Goal: Task Accomplishment & Management: Manage account settings

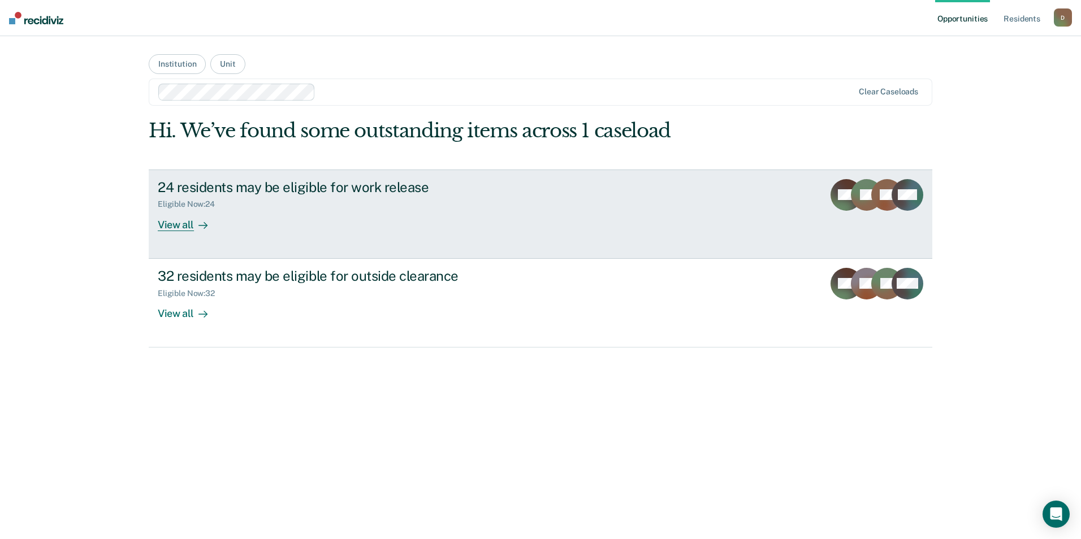
click at [180, 226] on div "View all" at bounding box center [189, 220] width 63 height 22
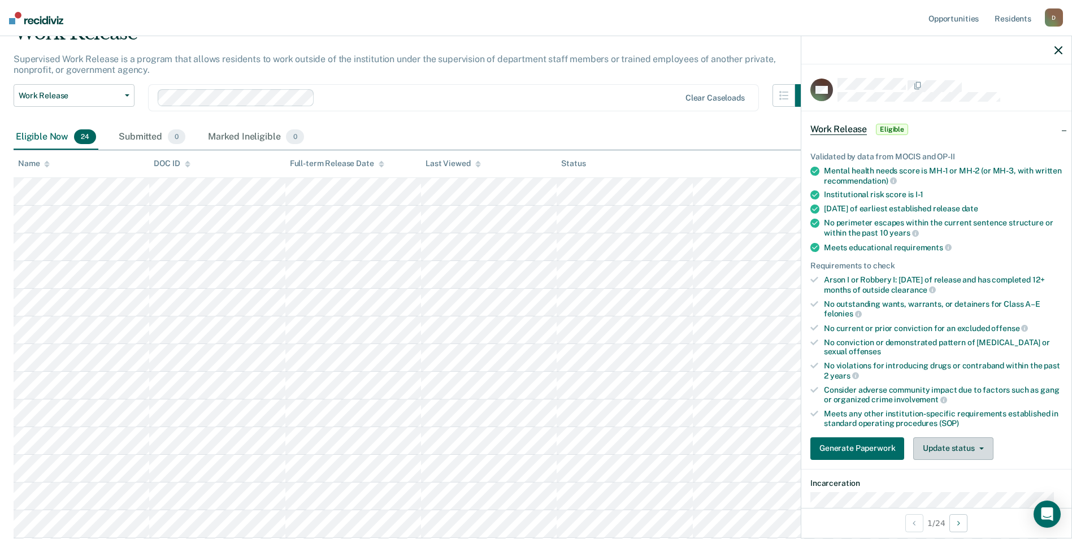
click at [962, 451] on button "Update status" at bounding box center [954, 449] width 80 height 23
click at [969, 491] on button "Mark Ineligible" at bounding box center [968, 494] width 109 height 18
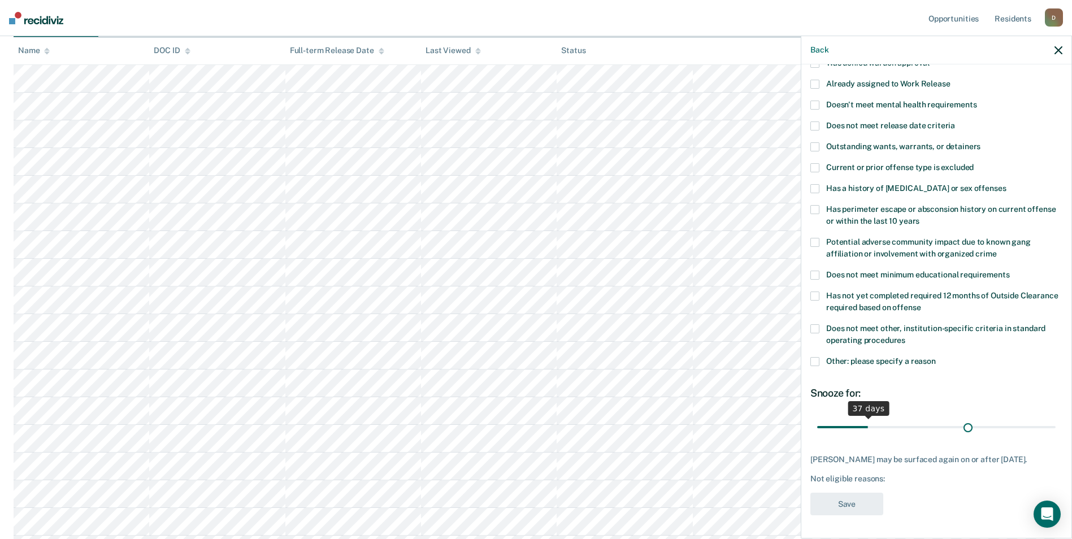
scroll to position [100, 0]
drag, startPoint x: 858, startPoint y: 415, endPoint x: 1086, endPoint y: 427, distance: 228.7
type input "180"
click at [1056, 427] on input "range" at bounding box center [936, 427] width 239 height 20
click at [819, 184] on span at bounding box center [815, 188] width 9 height 9
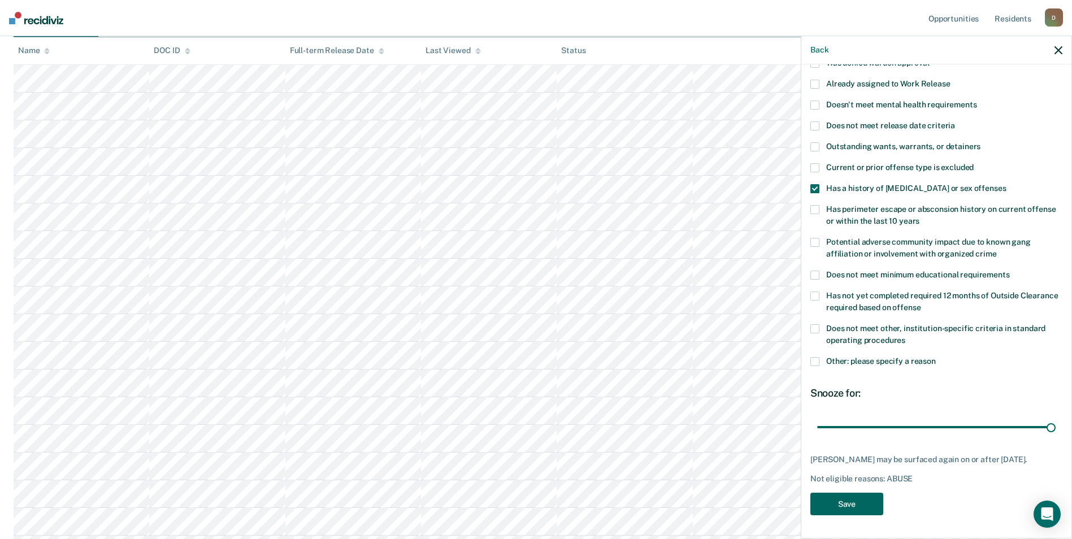
click at [859, 502] on button "Save" at bounding box center [847, 504] width 73 height 23
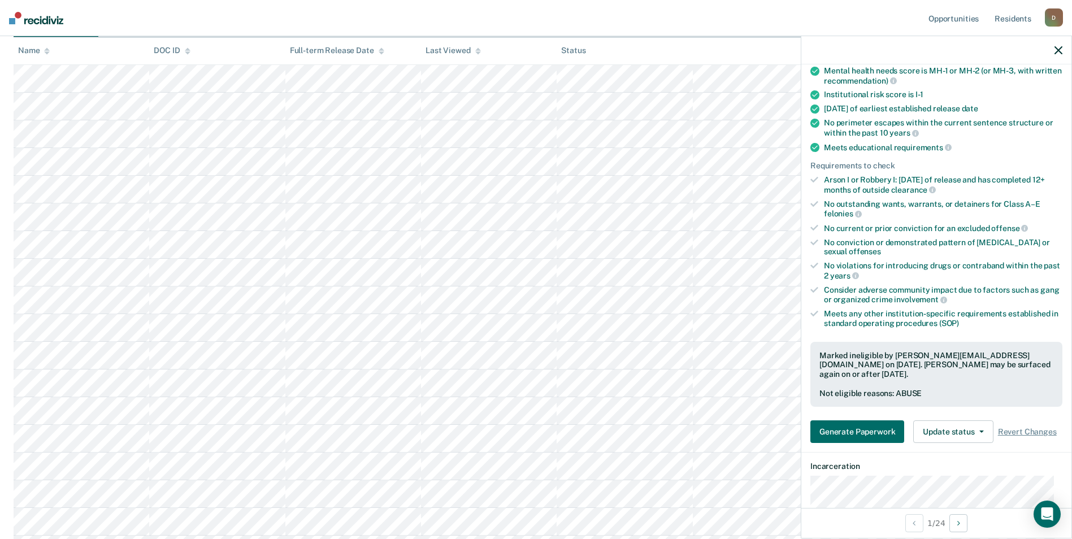
click at [1058, 50] on icon "button" at bounding box center [1059, 50] width 8 height 8
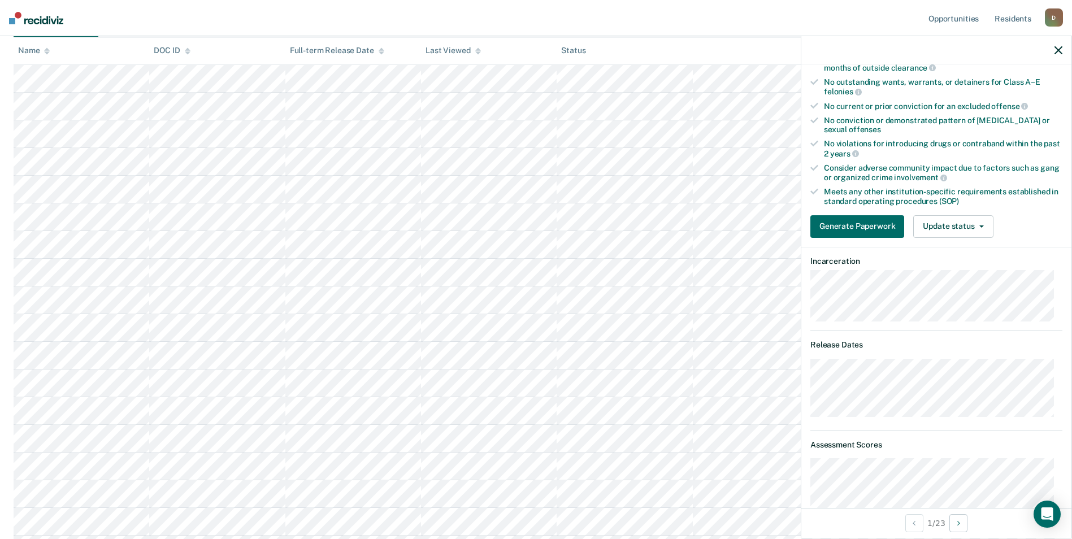
scroll to position [0, 0]
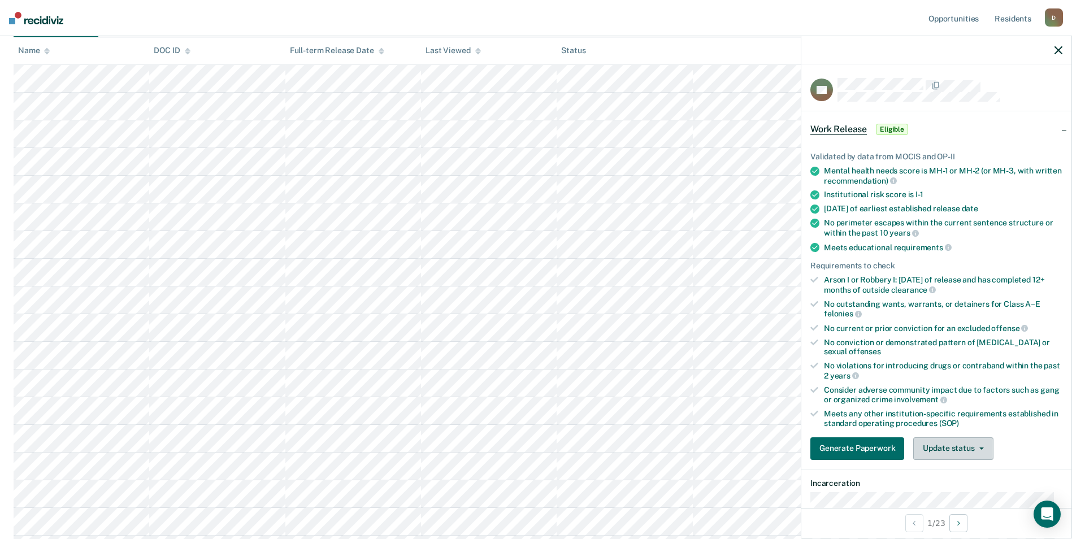
click at [965, 444] on button "Update status" at bounding box center [954, 449] width 80 height 23
click at [967, 494] on button "Mark Ineligible" at bounding box center [968, 494] width 109 height 18
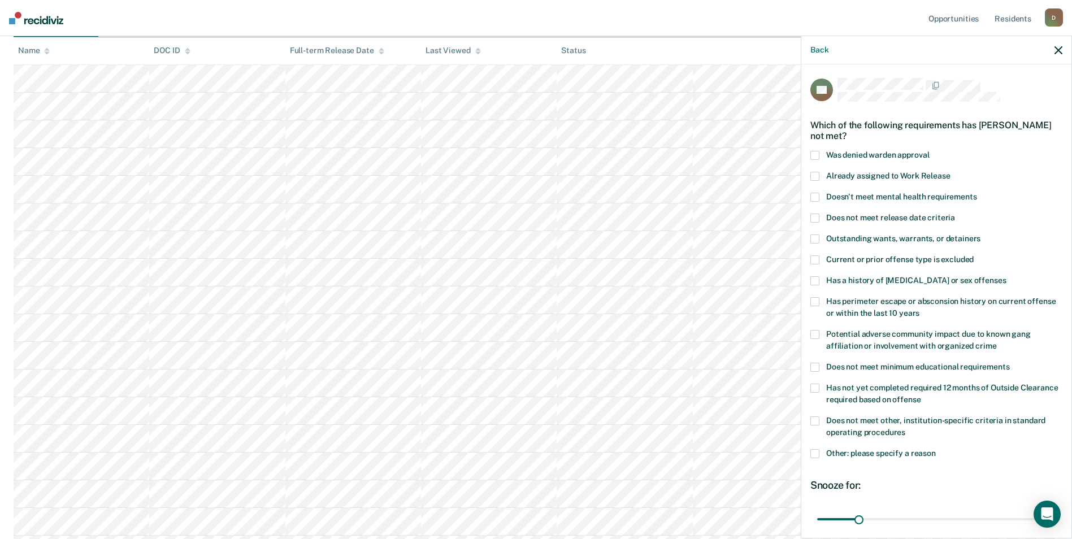
click at [934, 280] on span "Has a history of child abuse or sex offenses" at bounding box center [916, 280] width 180 height 9
click at [958, 422] on span "Does not meet other, institution-specific criteria in standard operating proced…" at bounding box center [935, 426] width 219 height 21
click at [813, 454] on span at bounding box center [815, 453] width 9 height 9
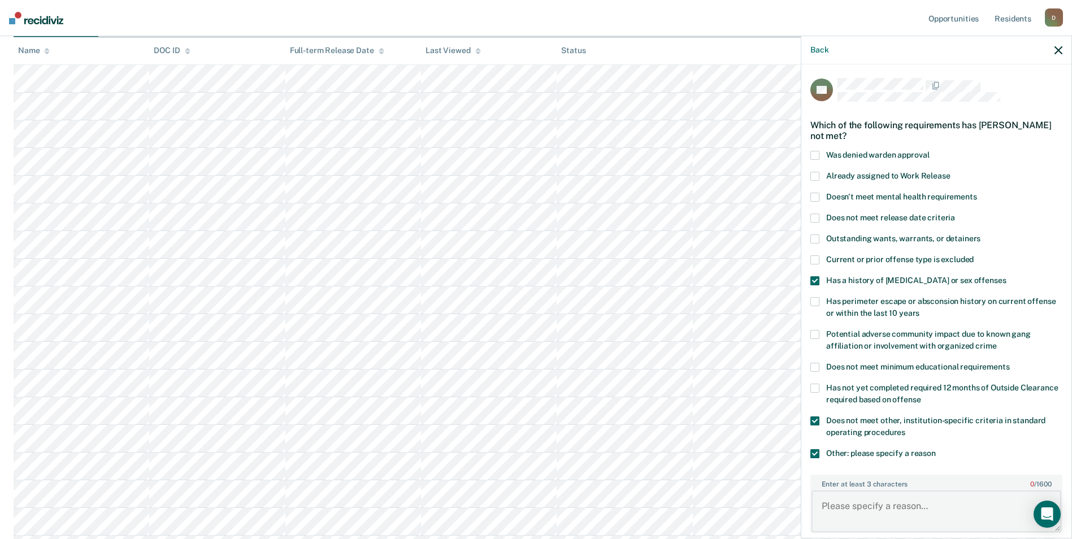
click at [925, 516] on textarea "Enter at least 3 characters 0 / 1600" at bounding box center [937, 512] width 250 height 42
type textarea "U"
type textarea "Not medically able"
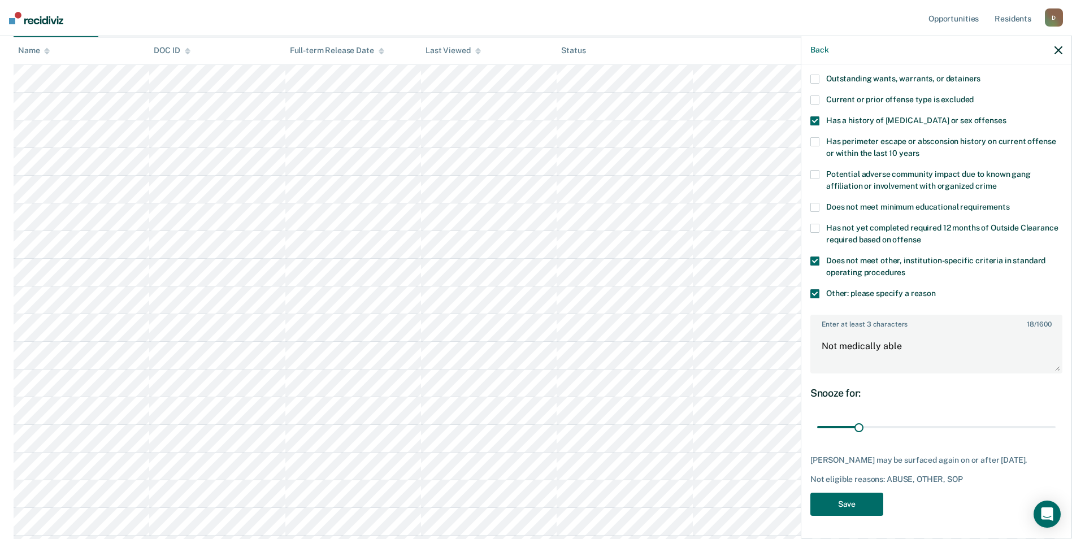
scroll to position [161, 0]
drag, startPoint x: 858, startPoint y: 427, endPoint x: 1059, endPoint y: 446, distance: 202.2
type input "180"
click at [1056, 438] on input "range" at bounding box center [936, 428] width 239 height 20
click at [854, 512] on button "Save" at bounding box center [847, 504] width 73 height 23
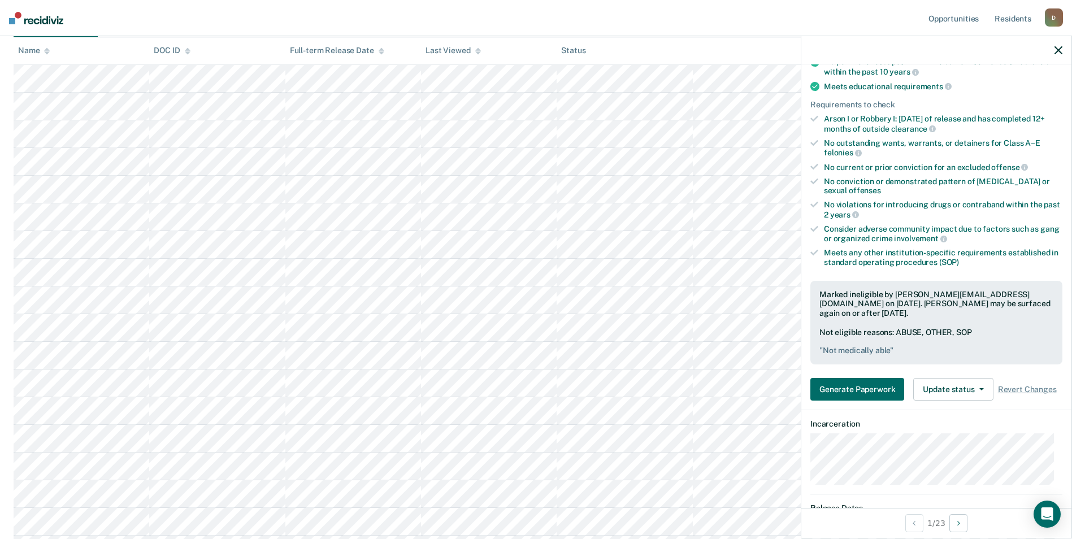
click at [1059, 52] on icon "button" at bounding box center [1059, 50] width 8 height 8
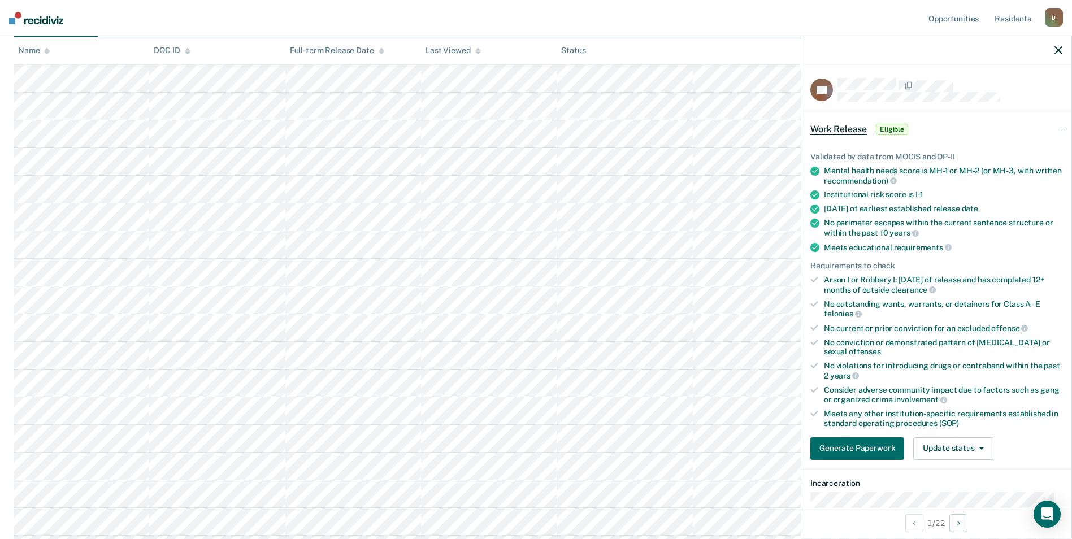
scroll to position [57, 0]
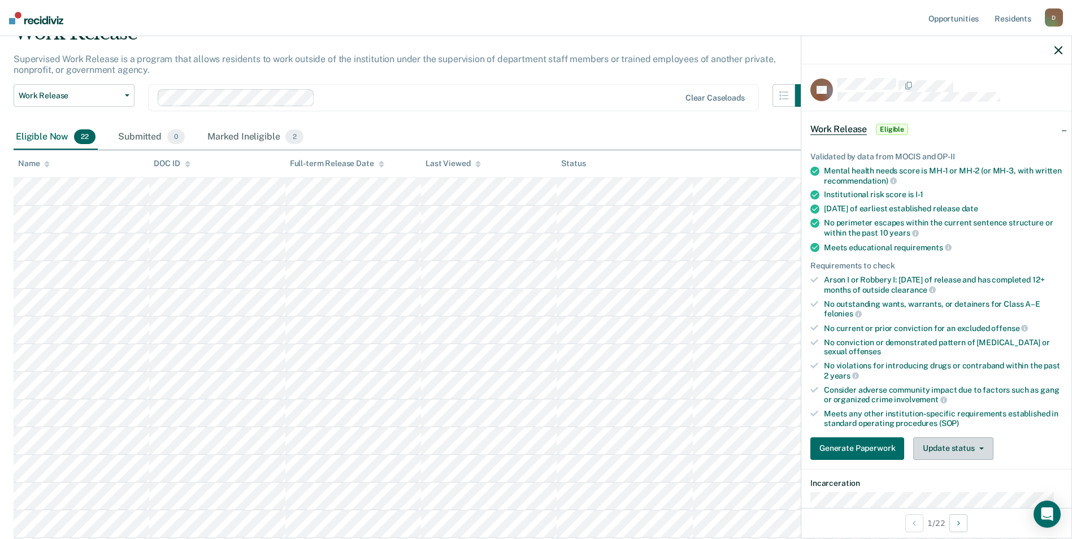
click at [971, 445] on button "Update status" at bounding box center [954, 449] width 80 height 23
click at [958, 491] on button "Mark Ineligible" at bounding box center [968, 494] width 109 height 18
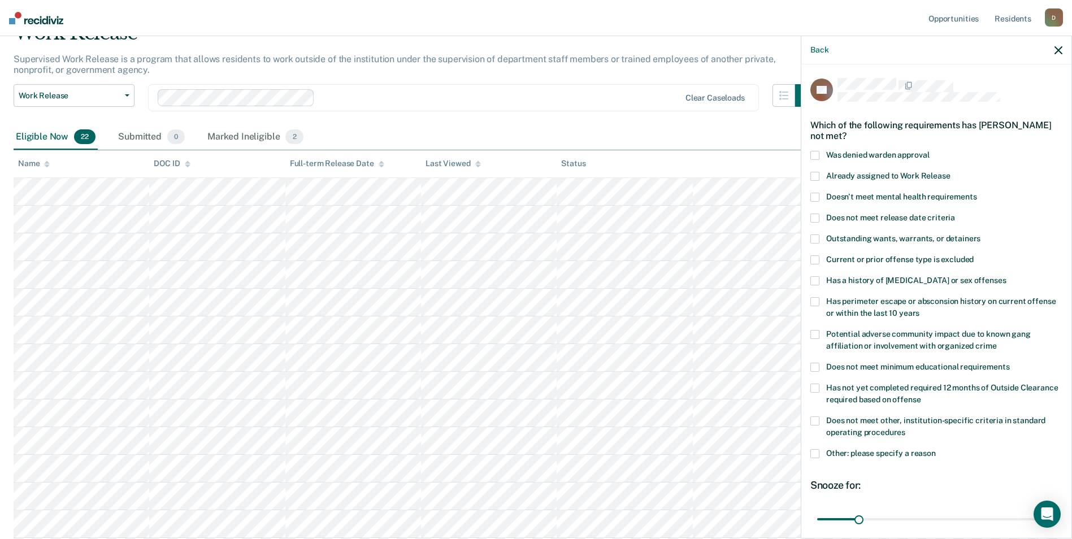
click at [816, 455] on span at bounding box center [815, 453] width 9 height 9
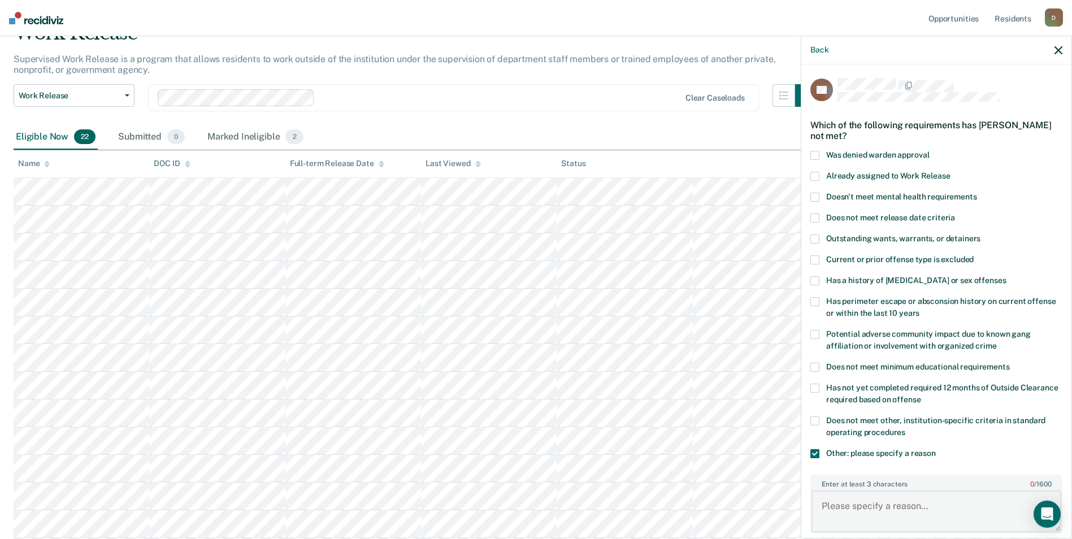
click at [931, 516] on textarea "Enter at least 3 characters 0 / 1600" at bounding box center [937, 512] width 250 height 42
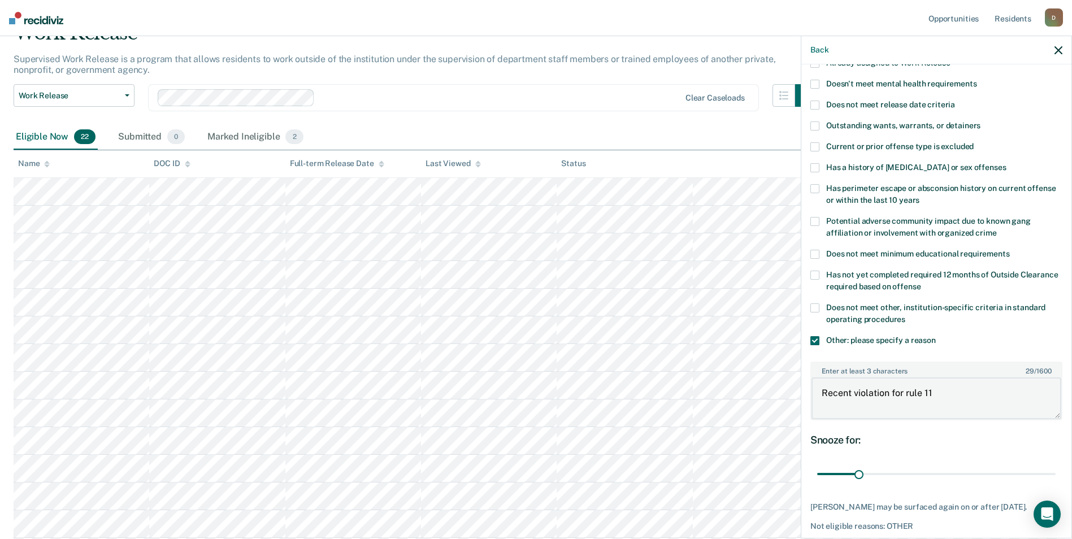
scroll to position [168, 0]
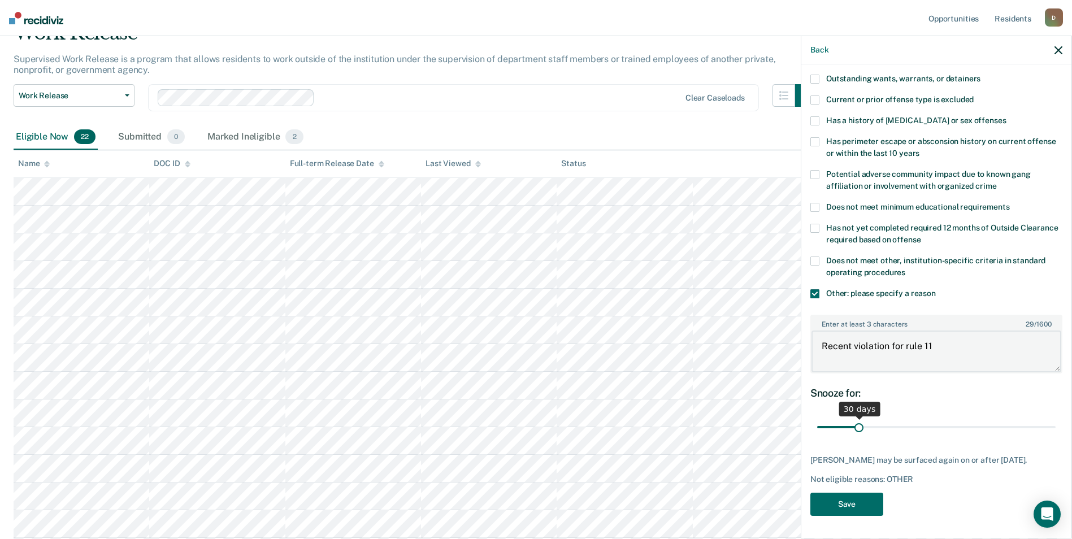
type textarea "Recent violation for rule 11"
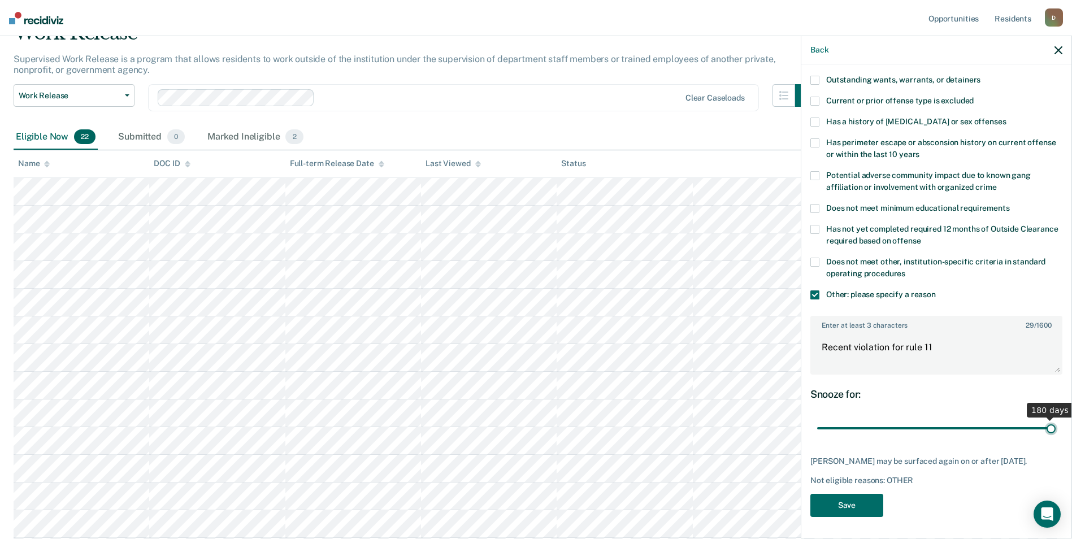
drag, startPoint x: 856, startPoint y: 421, endPoint x: 1048, endPoint y: 436, distance: 192.2
type input "180"
click at [1048, 436] on input "range" at bounding box center [936, 429] width 239 height 20
click at [854, 509] on button "Save" at bounding box center [847, 505] width 73 height 23
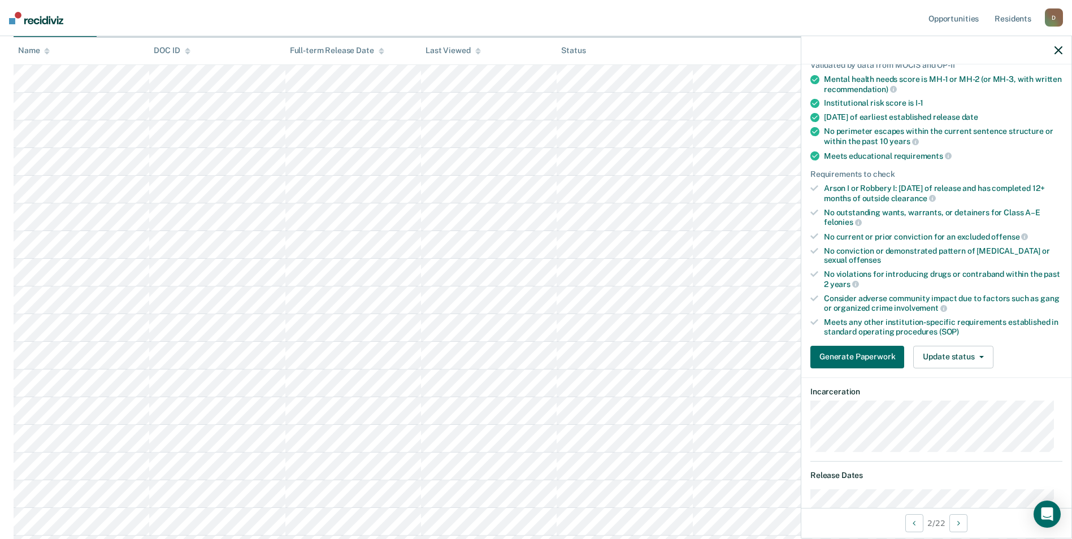
scroll to position [35, 0]
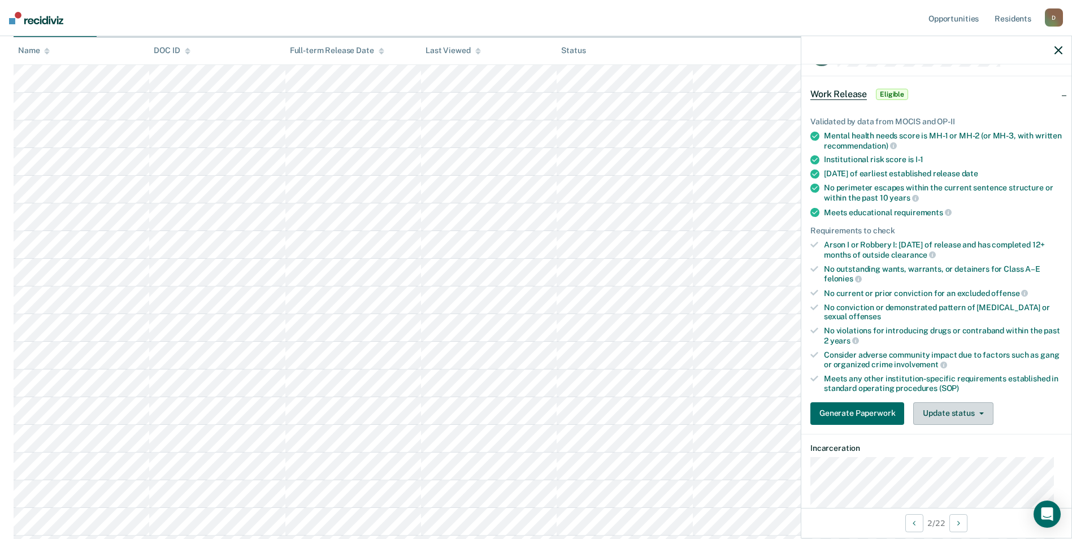
click at [971, 414] on button "Update status" at bounding box center [954, 413] width 80 height 23
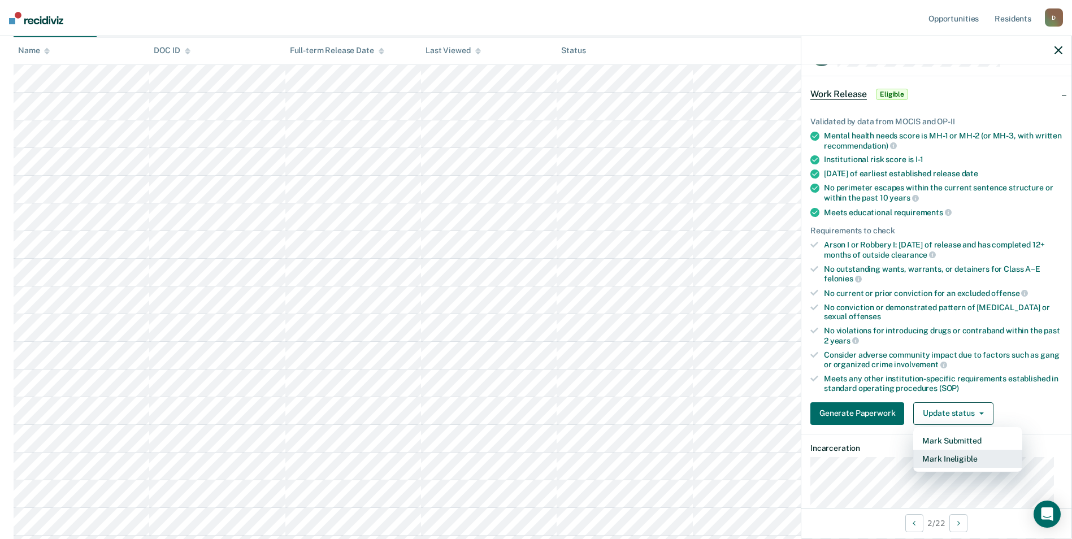
click at [967, 460] on button "Mark Ineligible" at bounding box center [968, 459] width 109 height 18
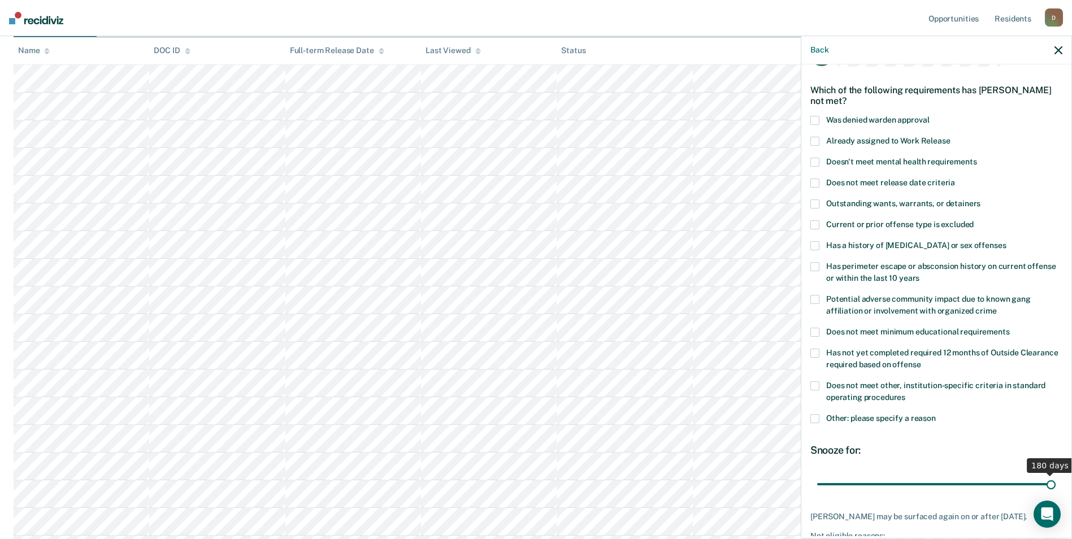
drag, startPoint x: 855, startPoint y: 485, endPoint x: 1054, endPoint y: 502, distance: 199.7
type input "180"
click at [1054, 494] on input "range" at bounding box center [936, 484] width 239 height 20
click at [813, 419] on span at bounding box center [815, 418] width 9 height 9
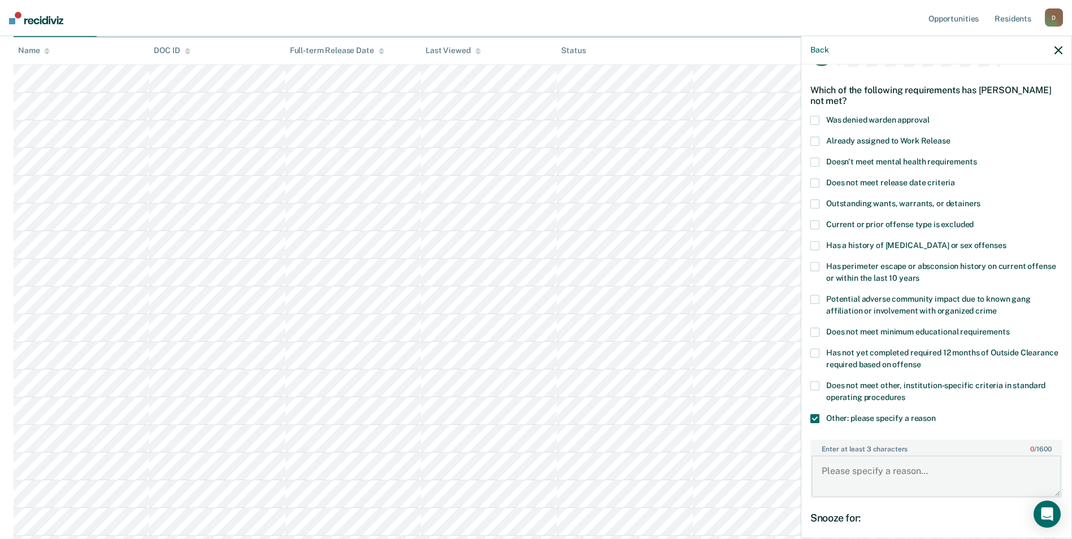
click at [940, 474] on textarea "Enter at least 3 characters 0 / 1600" at bounding box center [937, 477] width 250 height 42
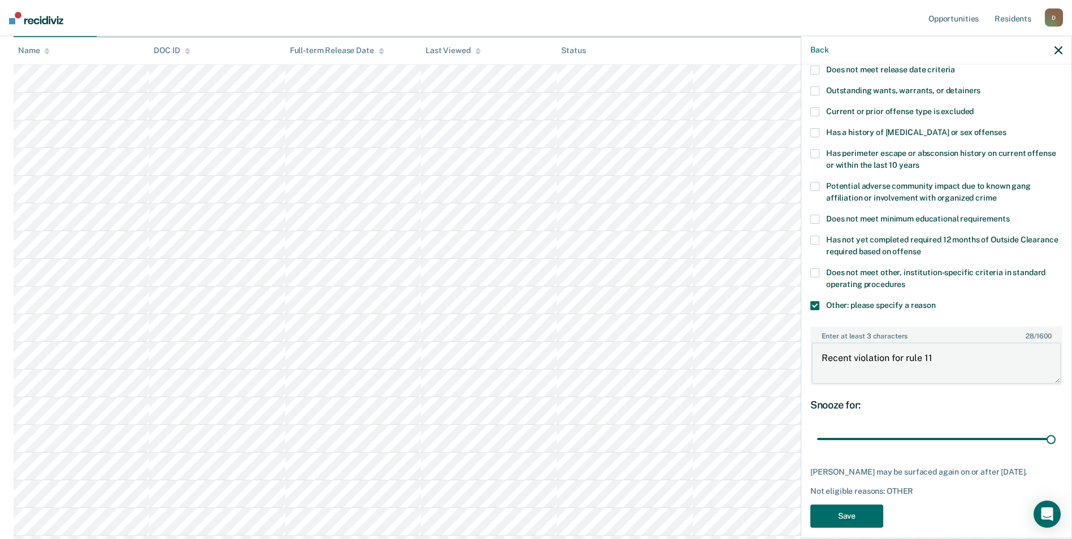
scroll to position [168, 0]
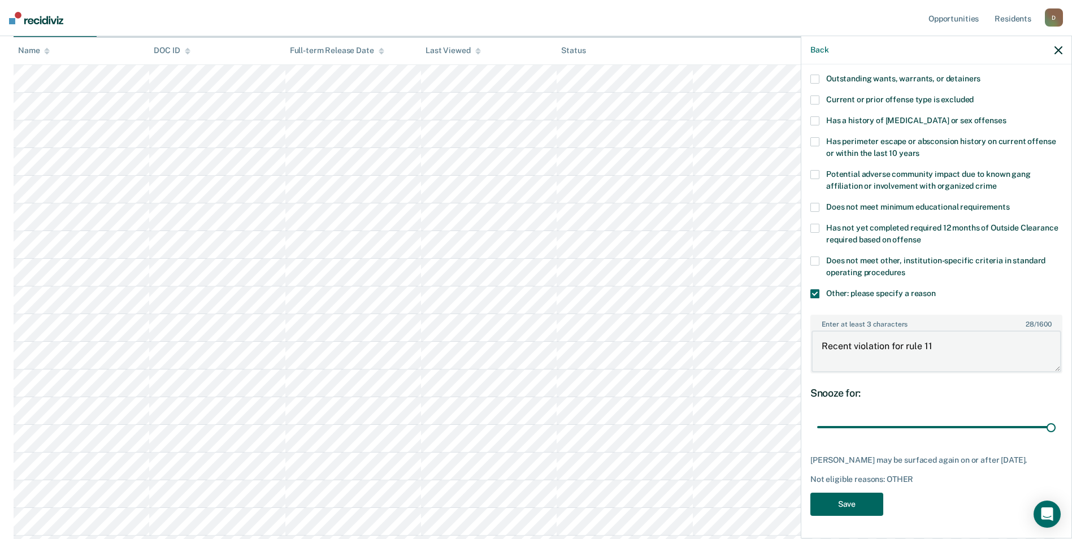
type textarea "Recent violation for rule 11"
click at [875, 504] on button "Save" at bounding box center [847, 504] width 73 height 23
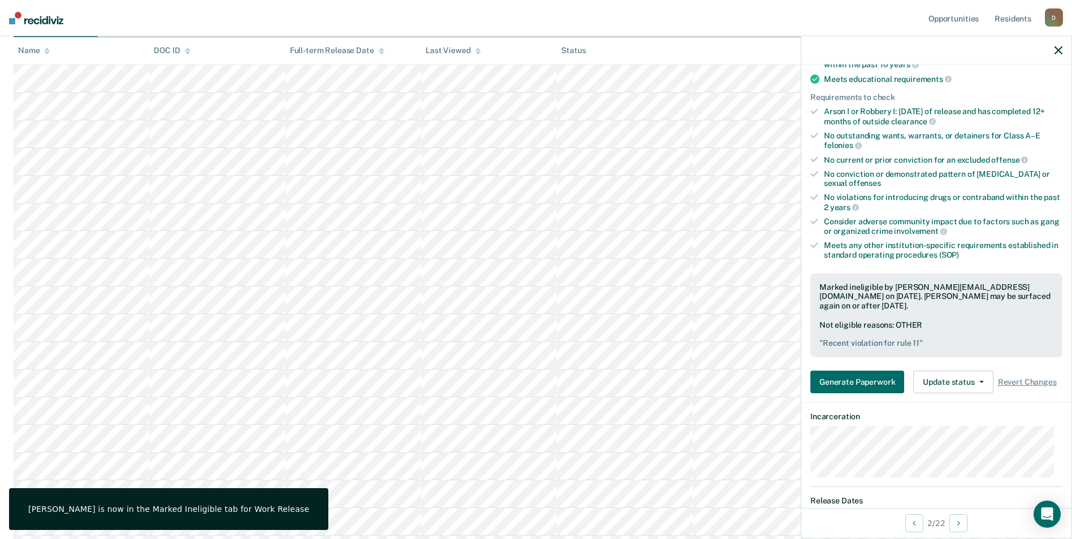
click at [1057, 51] on icon "button" at bounding box center [1059, 50] width 8 height 8
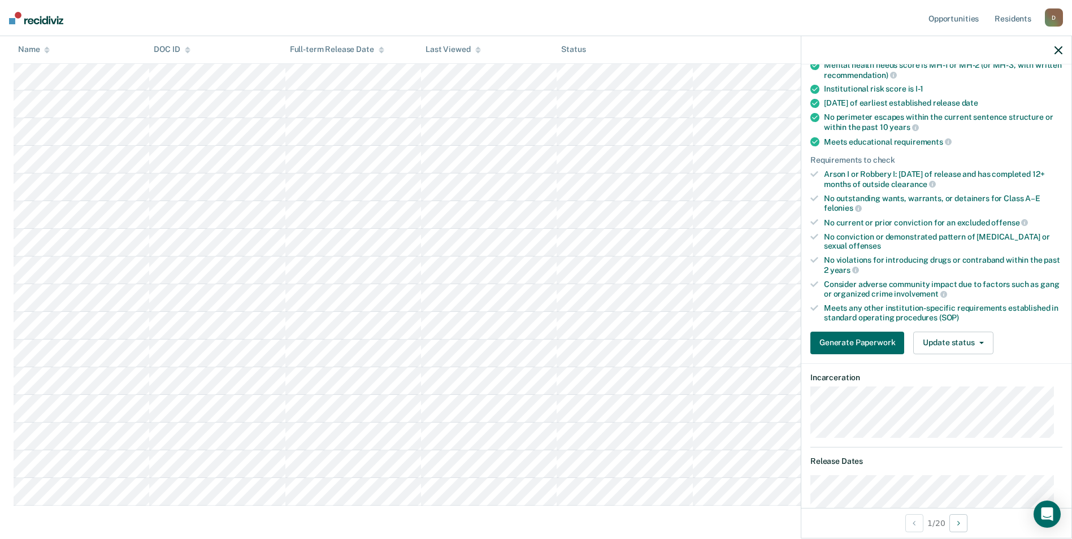
scroll to position [0, 0]
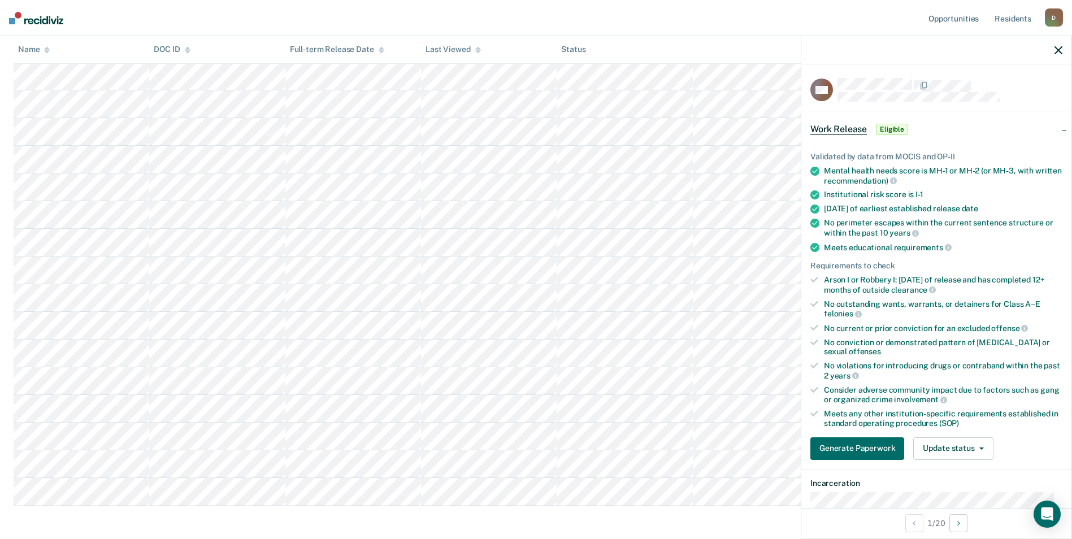
click at [1063, 51] on div at bounding box center [937, 50] width 270 height 28
click at [1059, 51] on icon "button" at bounding box center [1059, 50] width 8 height 8
